Goal: Task Accomplishment & Management: Manage account settings

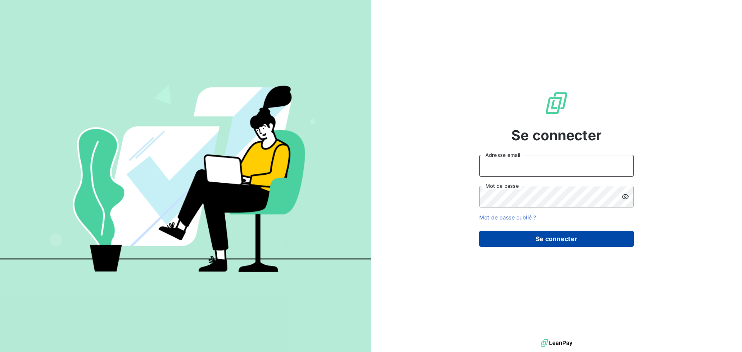
type input "[PERSON_NAME][EMAIL_ADDRESS][DOMAIN_NAME]"
click at [580, 238] on button "Se connecter" at bounding box center [556, 239] width 155 height 16
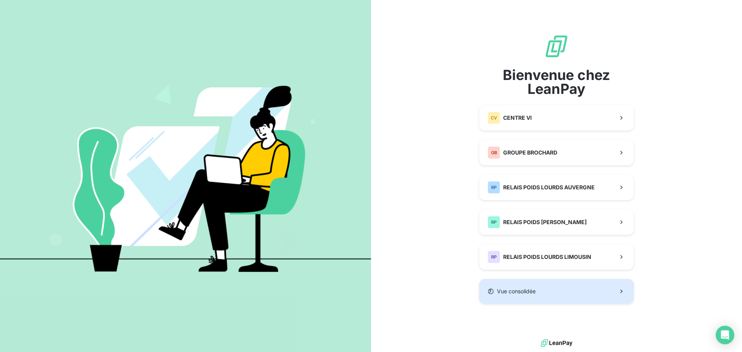
click at [543, 294] on button "Vue consolidée" at bounding box center [556, 291] width 155 height 25
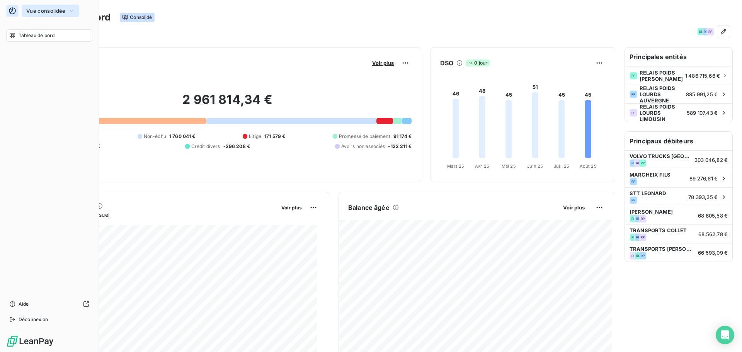
click at [47, 11] on span "Vue consolidée" at bounding box center [45, 11] width 39 height 6
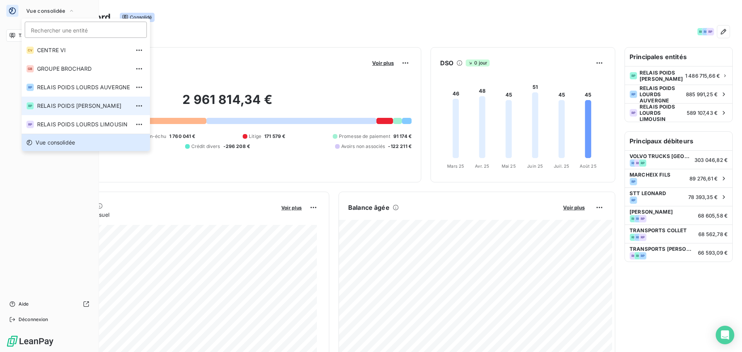
click at [105, 104] on span "RELAIS POIDS [PERSON_NAME]" at bounding box center [83, 106] width 93 height 8
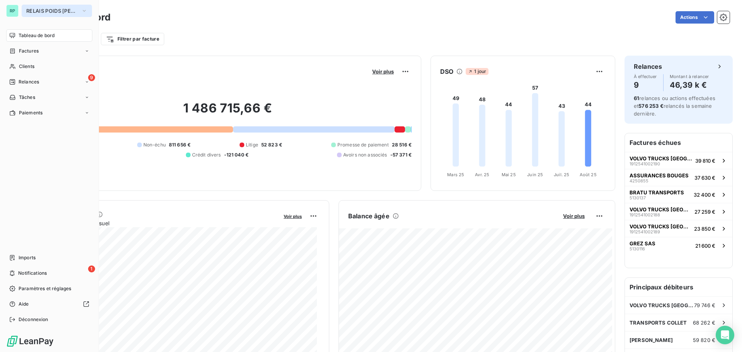
click at [59, 11] on span "RELAIS POIDS [PERSON_NAME]" at bounding box center [52, 11] width 52 height 6
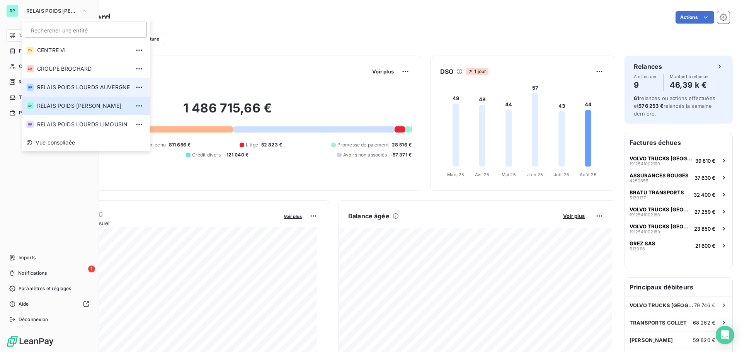
click at [95, 83] on span "RELAIS POIDS LOURDS AUVERGNE" at bounding box center [83, 87] width 93 height 8
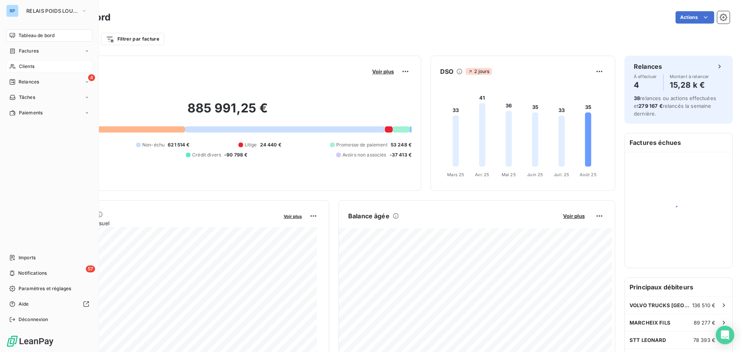
click at [29, 68] on span "Clients" at bounding box center [26, 66] width 15 height 7
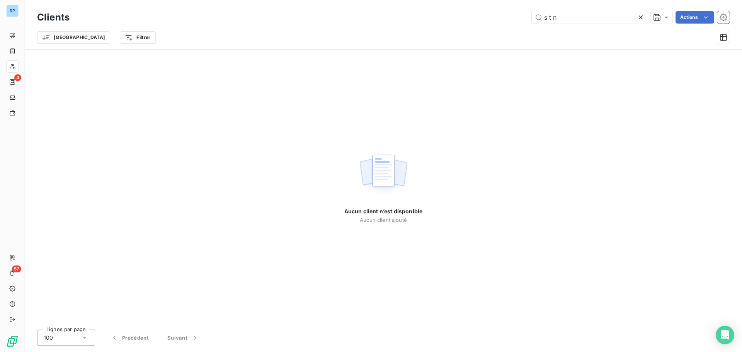
type input "s t n"
click at [217, 190] on div "Aucun client n’est disponible Aucun client ajouté" at bounding box center [383, 187] width 717 height 274
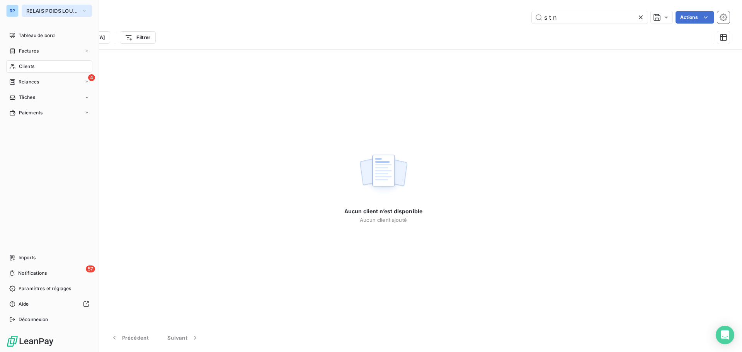
click at [61, 12] on span "RELAIS POIDS LOURDS AUVERGNE" at bounding box center [52, 11] width 52 height 6
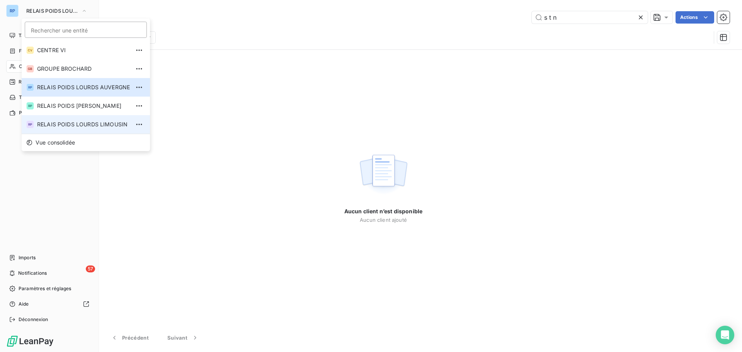
click at [104, 124] on span "RELAIS POIDS LOURDS LIMOUSIN" at bounding box center [83, 125] width 93 height 8
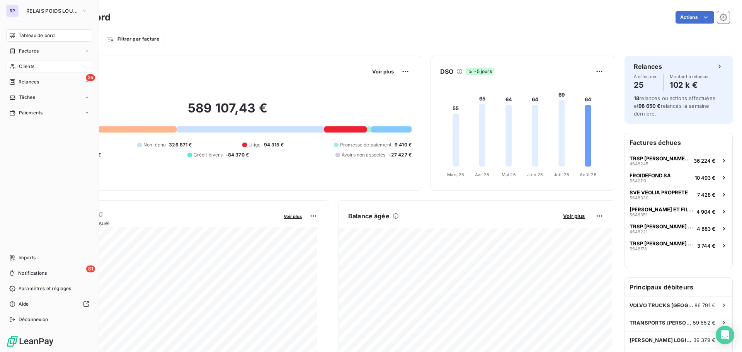
click at [39, 67] on div "Clients" at bounding box center [49, 66] width 86 height 12
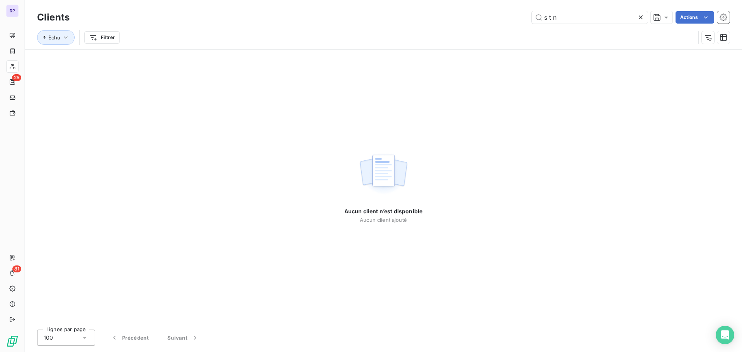
click at [268, 18] on div "s t n Actions" at bounding box center [404, 17] width 651 height 12
click at [63, 40] on icon "button" at bounding box center [66, 38] width 8 height 8
click at [65, 38] on icon "button" at bounding box center [66, 38] width 8 height 8
click at [184, 20] on div "s t n Actions" at bounding box center [404, 17] width 651 height 12
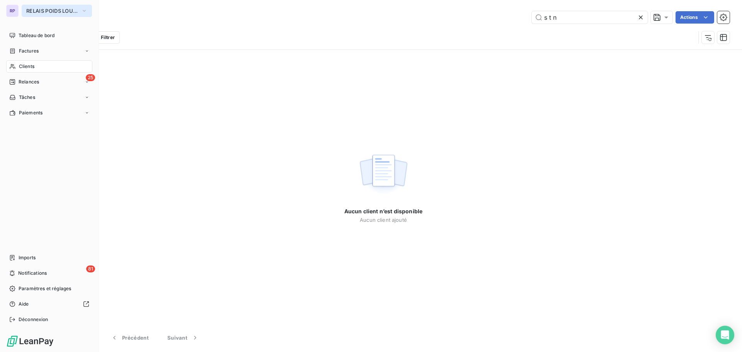
click at [41, 7] on button "RELAIS POIDS LOURDS LIMOUSIN" at bounding box center [57, 11] width 70 height 12
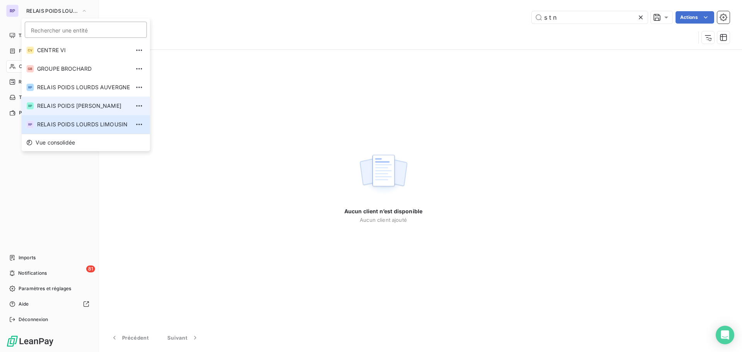
click at [95, 102] on span "RELAIS POIDS [PERSON_NAME]" at bounding box center [83, 106] width 93 height 8
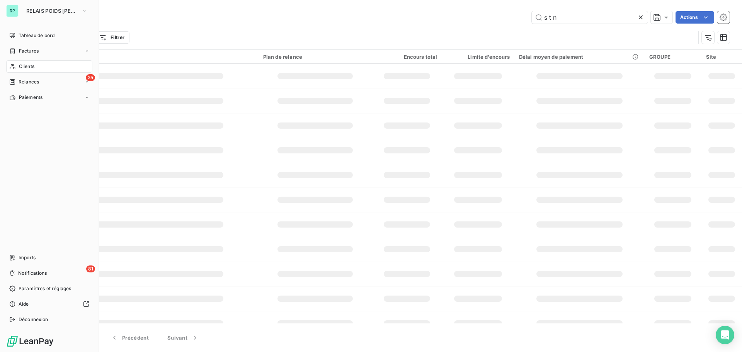
type input "DUFEU"
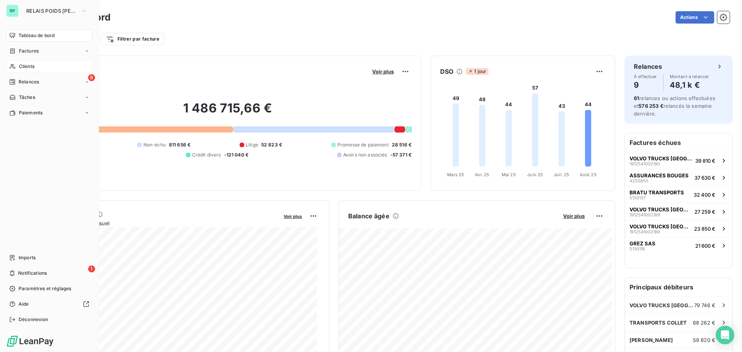
click at [30, 68] on span "Clients" at bounding box center [26, 66] width 15 height 7
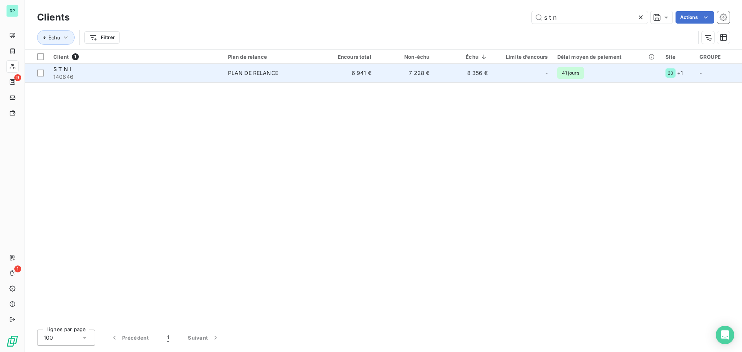
type input "s t n"
click at [355, 68] on td "6 941 €" at bounding box center [347, 73] width 58 height 19
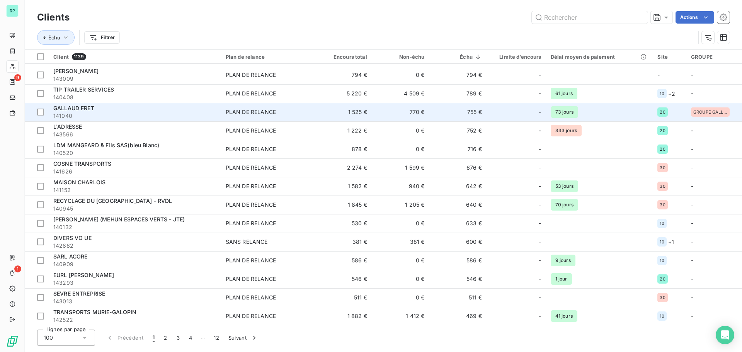
scroll to position [1596, 0]
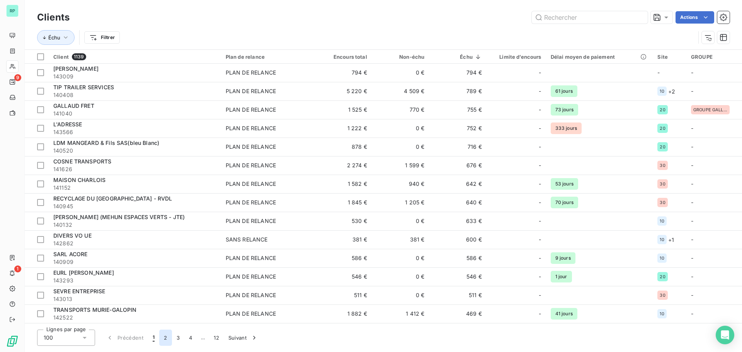
click at [167, 341] on button "2" at bounding box center [165, 338] width 12 height 16
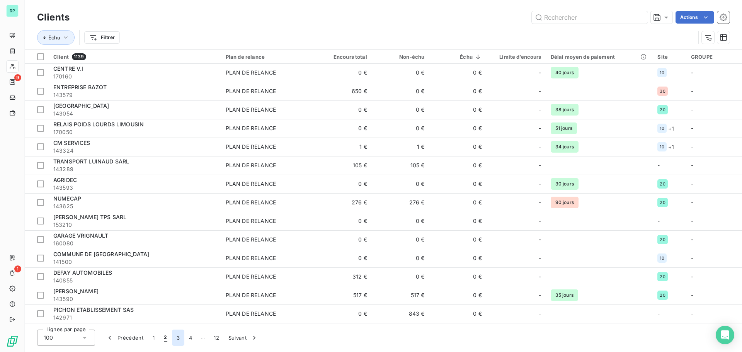
click at [177, 339] on button "3" at bounding box center [178, 338] width 12 height 16
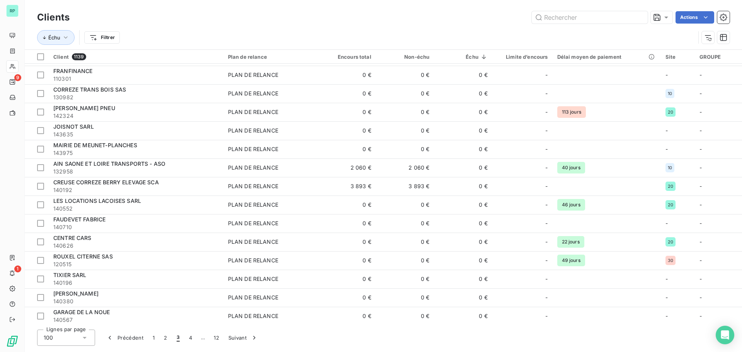
scroll to position [0, 0]
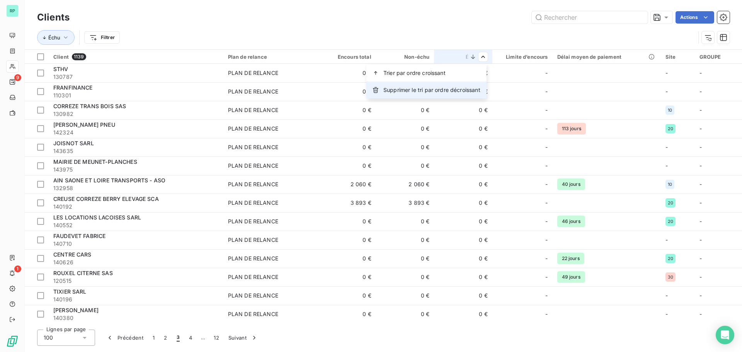
click at [440, 90] on span "Supprimer le tri par ordre décroissant" at bounding box center [431, 90] width 97 height 8
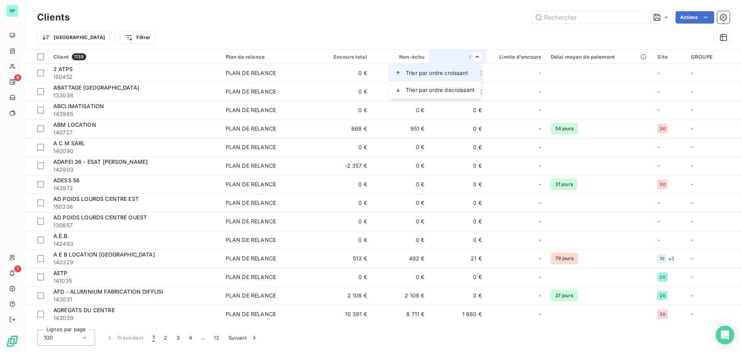
click at [461, 71] on span "Trier par ordre croissant" at bounding box center [437, 73] width 62 height 8
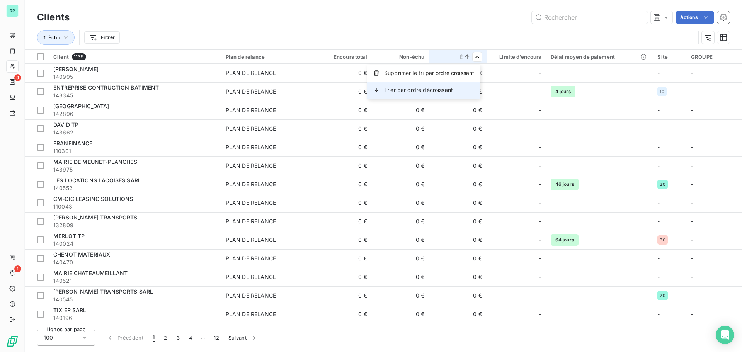
click at [452, 90] on span "Trier par ordre décroissant" at bounding box center [418, 90] width 69 height 8
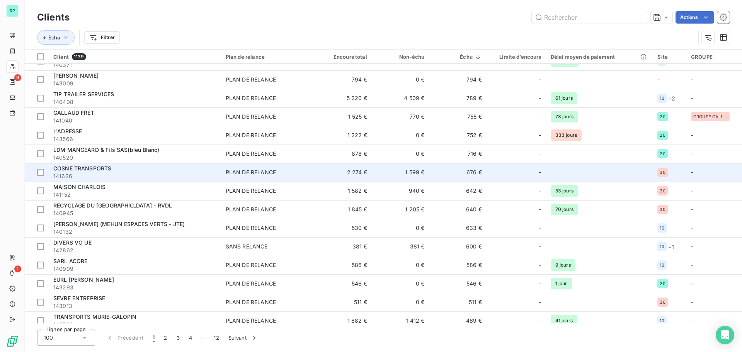
scroll to position [1596, 0]
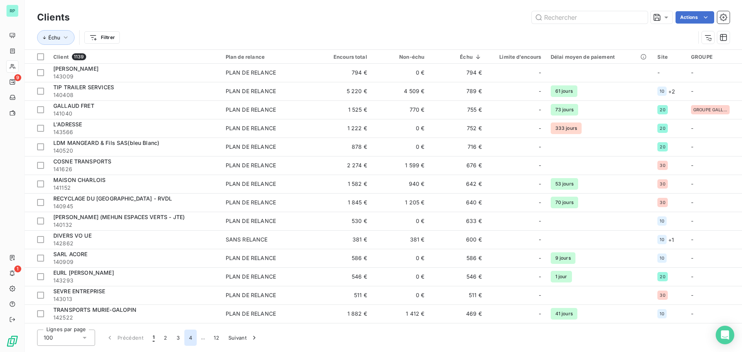
click at [190, 338] on button "4" at bounding box center [190, 338] width 12 height 16
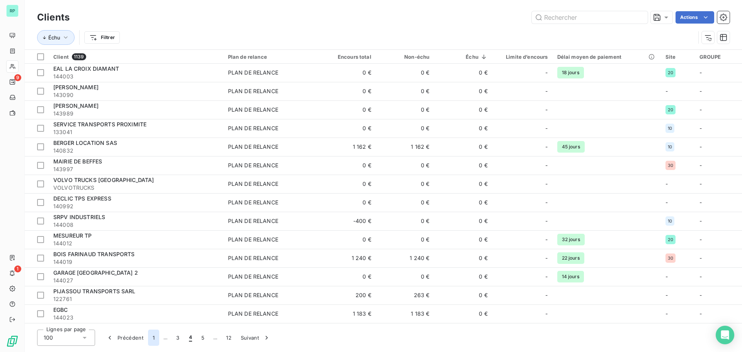
click at [153, 339] on button "1" at bounding box center [153, 338] width 11 height 16
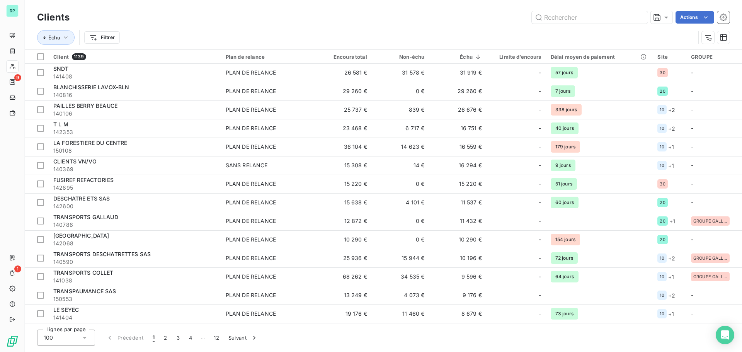
scroll to position [386, 0]
